Goal: Check status: Check status

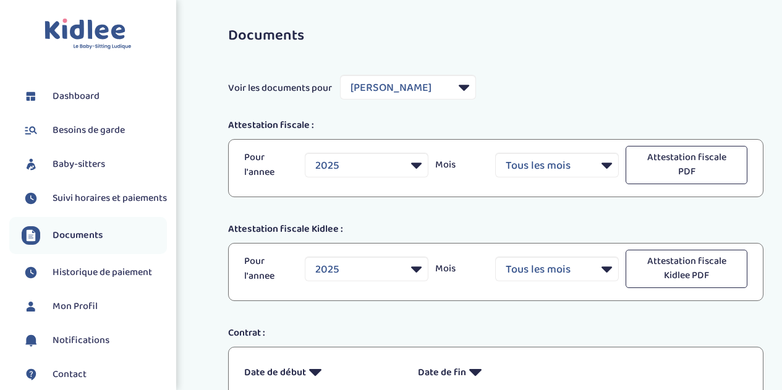
select select "43686"
select select "2025"
click at [83, 97] on span "Dashboard" at bounding box center [76, 96] width 47 height 15
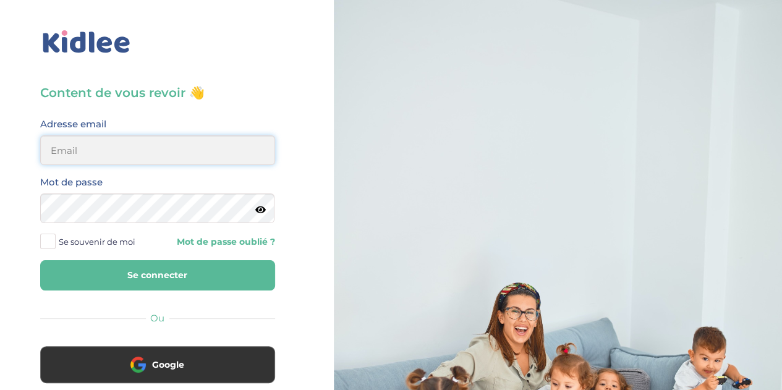
type input "florewitvoet@yahoo.fr"
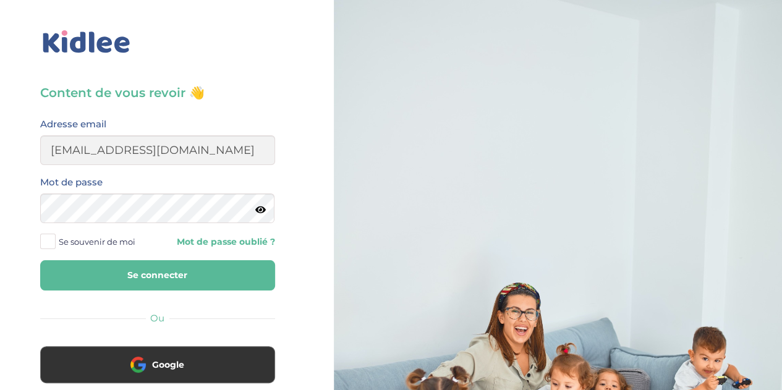
click at [188, 280] on button "Se connecter" at bounding box center [157, 275] width 235 height 30
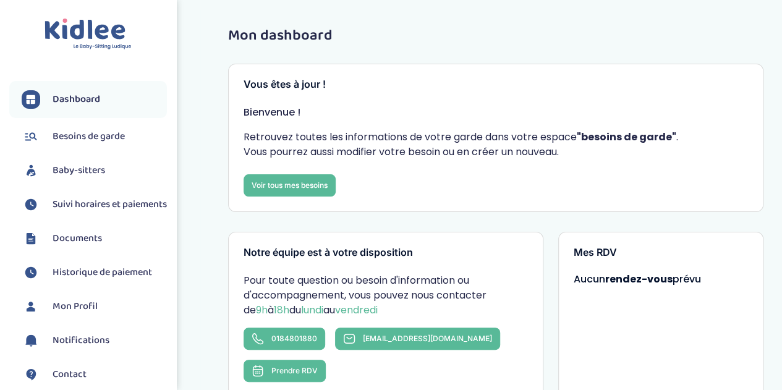
click at [77, 210] on span "Suivi horaires et paiements" at bounding box center [110, 204] width 114 height 15
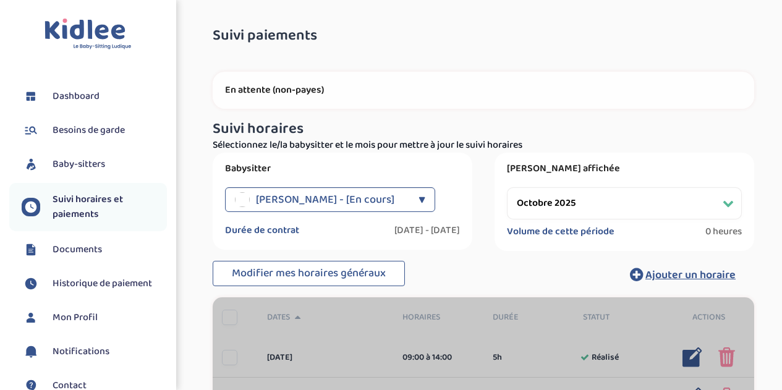
select select "octobre 2025"
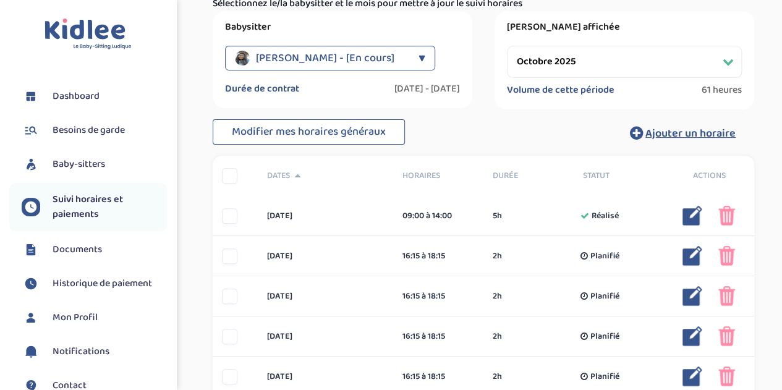
scroll to position [143, 0]
